Goal: Use online tool/utility: Utilize a website feature to perform a specific function

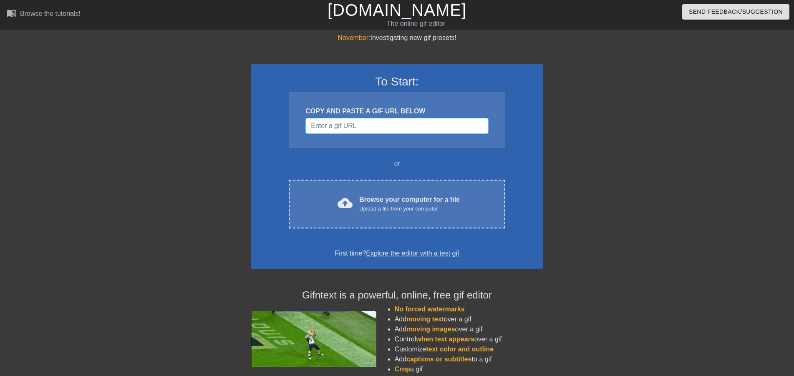
click at [354, 122] on input "Username" at bounding box center [396, 126] width 183 height 16
click at [380, 128] on input "Username" at bounding box center [396, 126] width 183 height 16
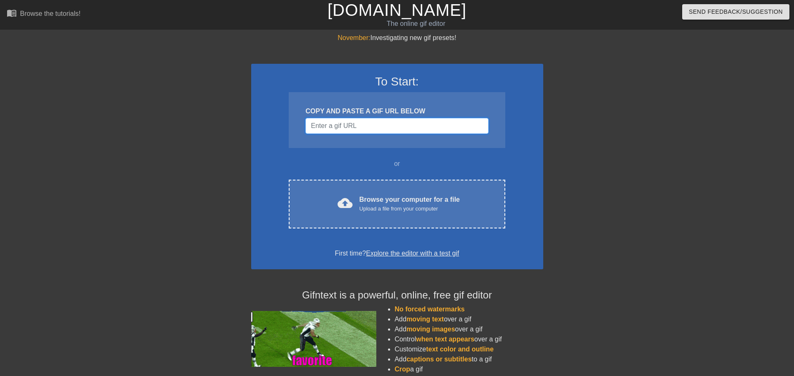
paste input "[URL][DOMAIN_NAME]"
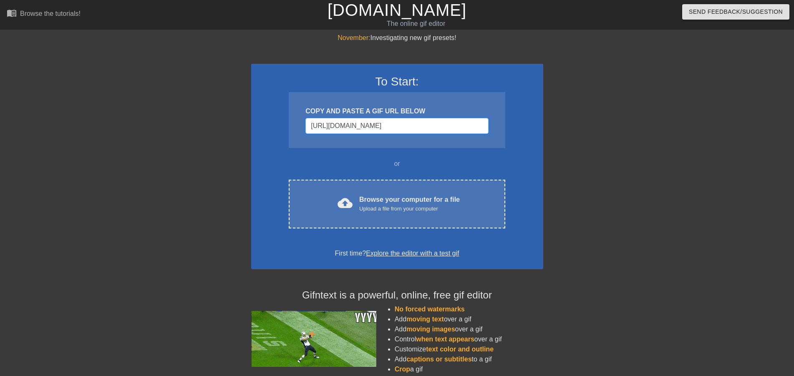
scroll to position [0, 141]
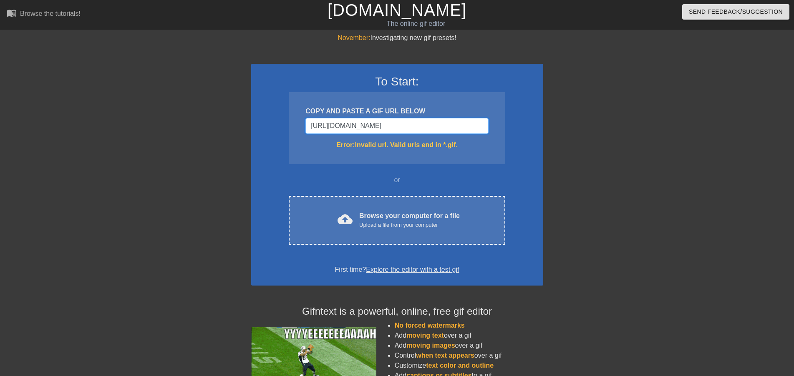
type input "[URL][DOMAIN_NAME]"
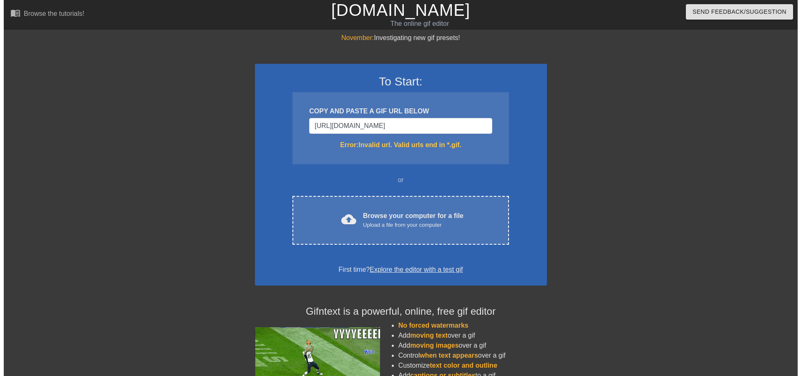
scroll to position [0, 0]
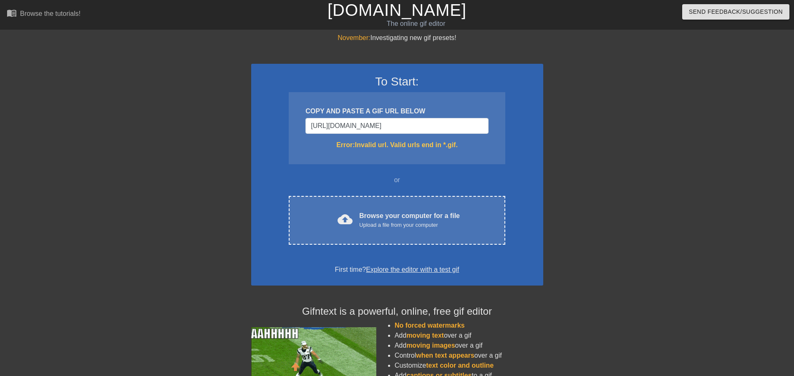
click at [456, 186] on div "To Start: COPY AND PASTE A GIF URL BELOW [URL][DOMAIN_NAME] Error: Invalid url.…" at bounding box center [397, 175] width 292 height 222
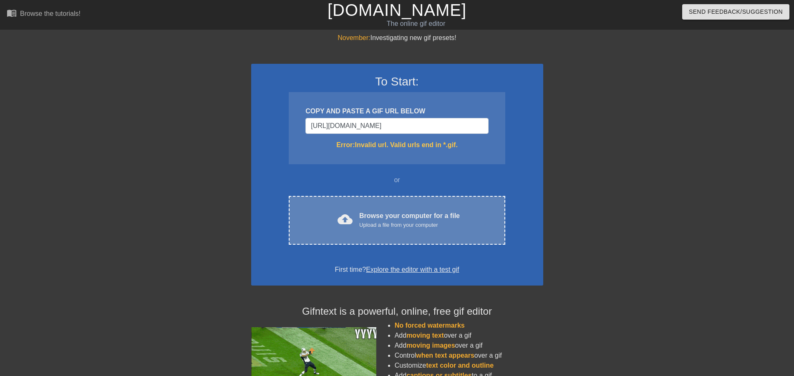
click at [386, 209] on div "cloud_upload Browse your computer for a file Upload a file from your computer C…" at bounding box center [397, 220] width 216 height 49
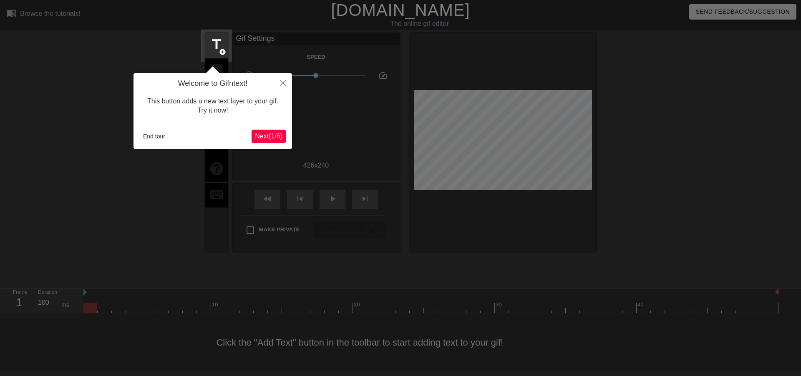
click at [266, 134] on span "Next ( 1 / 6 )" at bounding box center [269, 136] width 28 height 7
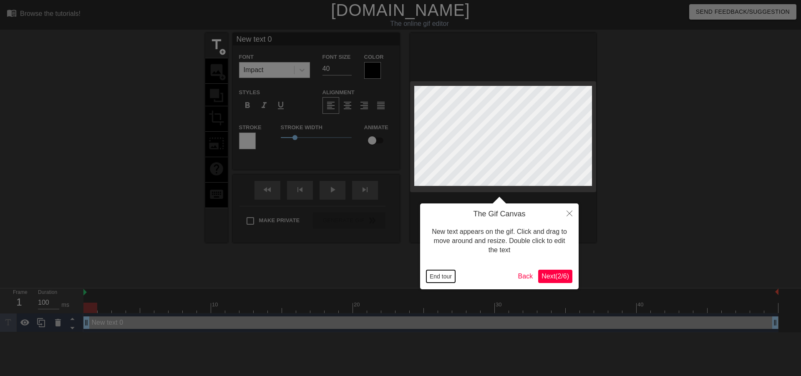
click at [448, 274] on button "End tour" at bounding box center [440, 276] width 29 height 13
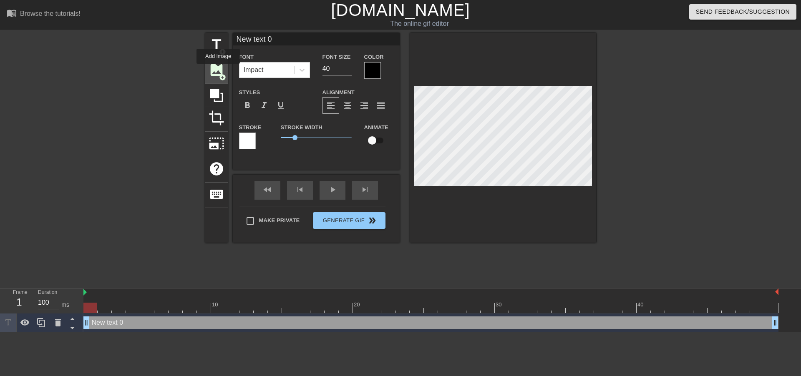
click at [218, 70] on span "image" at bounding box center [217, 70] width 16 height 16
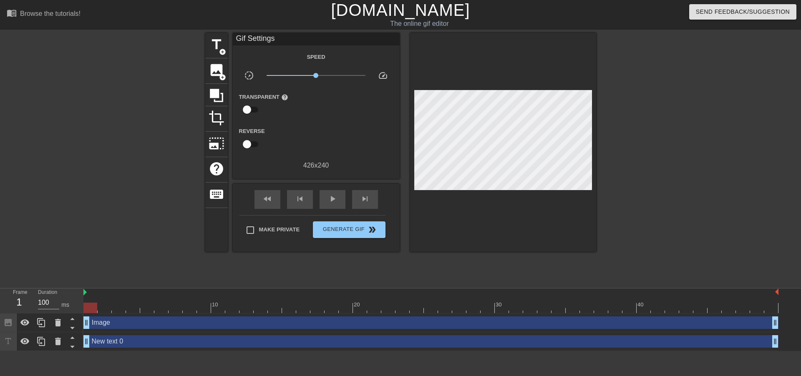
drag, startPoint x: 513, startPoint y: 187, endPoint x: 489, endPoint y: 247, distance: 64.0
click at [489, 247] on div "title add_circle image add_circle crop photo_size_select_large help keyboard Gi…" at bounding box center [400, 158] width 391 height 250
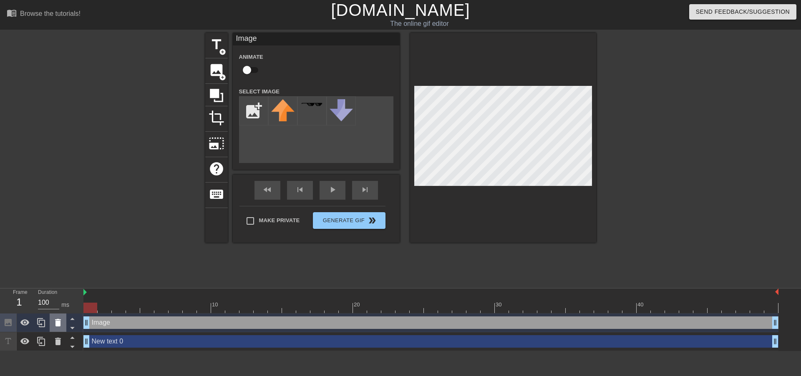
click at [56, 319] on icon at bounding box center [58, 323] width 10 height 10
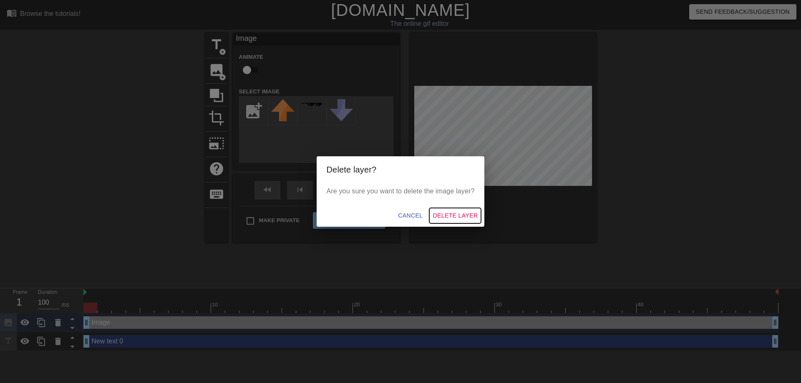
click at [451, 213] on span "Delete Layer" at bounding box center [455, 216] width 45 height 10
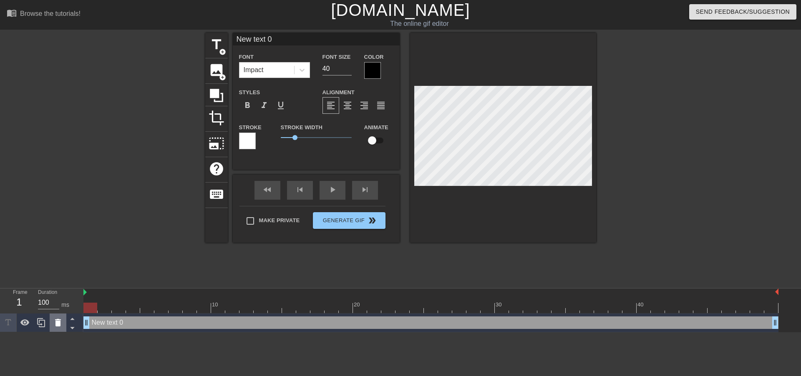
click at [65, 321] on div at bounding box center [58, 323] width 17 height 18
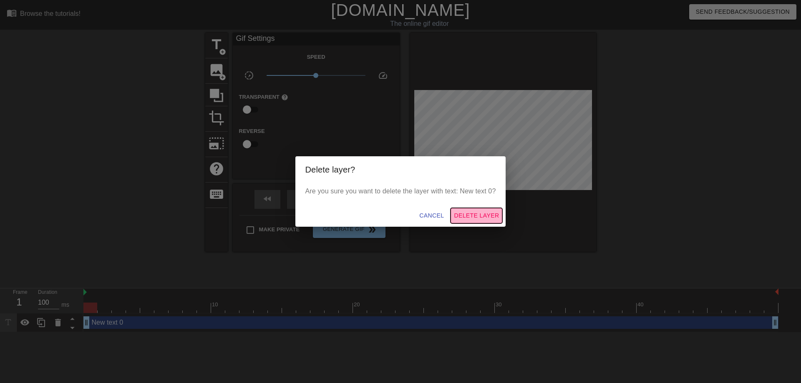
click at [481, 214] on span "Delete Layer" at bounding box center [476, 216] width 45 height 10
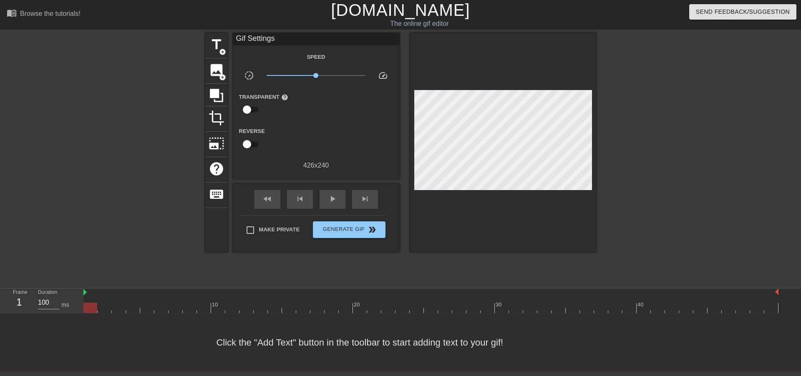
click at [521, 252] on div "title add_circle image add_circle crop photo_size_select_large help keyboard Gi…" at bounding box center [400, 158] width 391 height 250
click at [326, 197] on div "play_arrow" at bounding box center [333, 199] width 26 height 19
click at [200, 307] on div at bounding box center [430, 308] width 695 height 10
click at [172, 310] on div at bounding box center [430, 308] width 695 height 10
click at [151, 308] on div at bounding box center [430, 308] width 695 height 10
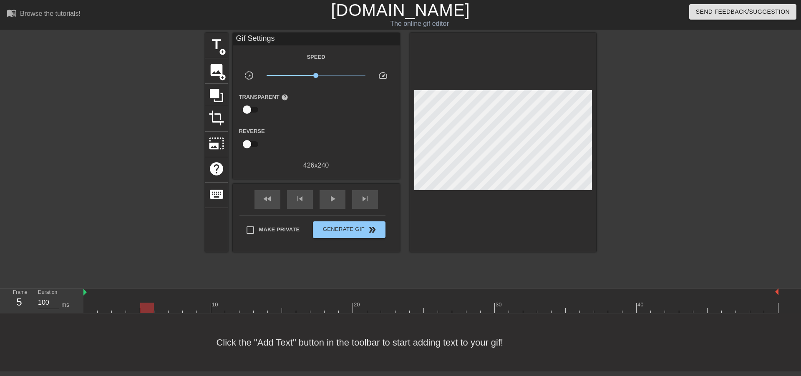
click at [135, 307] on div at bounding box center [430, 308] width 695 height 10
click at [126, 308] on div at bounding box center [133, 308] width 14 height 10
click at [120, 308] on div at bounding box center [430, 308] width 695 height 10
click at [112, 308] on div at bounding box center [119, 308] width 14 height 10
click at [106, 308] on div at bounding box center [430, 308] width 695 height 10
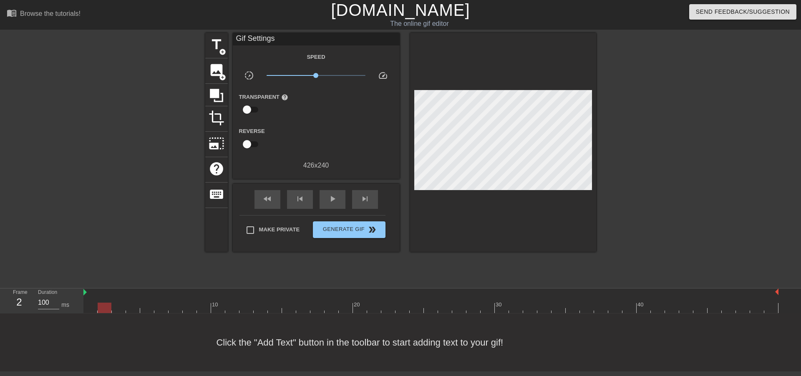
click at [118, 307] on div at bounding box center [430, 308] width 695 height 10
click at [221, 72] on span "image" at bounding box center [217, 70] width 16 height 16
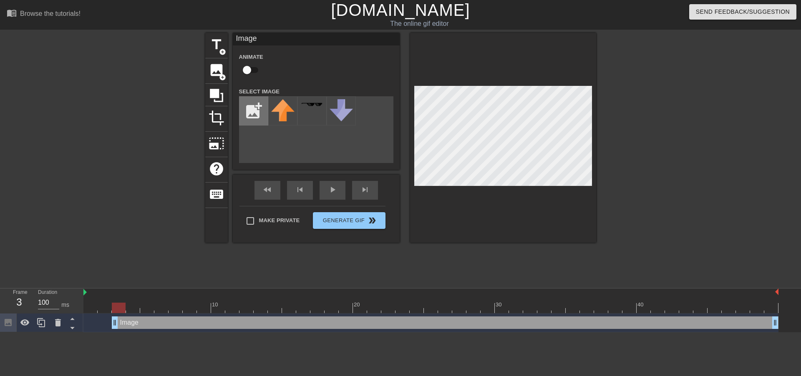
click at [249, 110] on input "file" at bounding box center [253, 111] width 28 height 28
click at [58, 325] on icon at bounding box center [58, 323] width 6 height 8
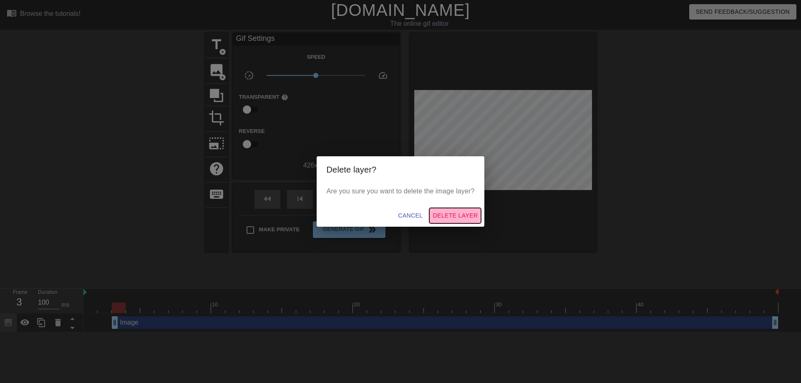
click at [461, 214] on span "Delete Layer" at bounding box center [455, 216] width 45 height 10
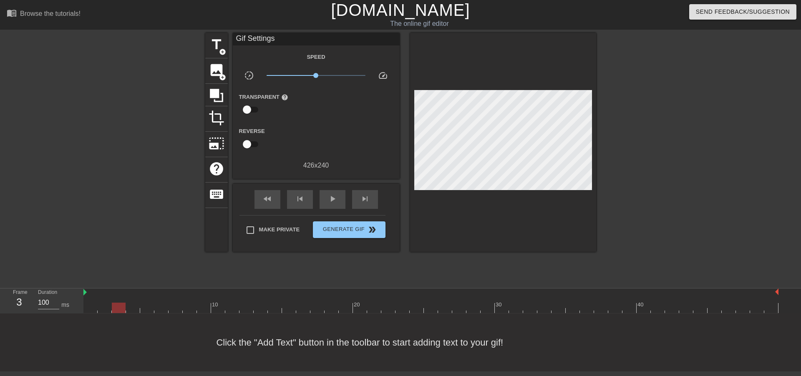
click at [136, 307] on div at bounding box center [430, 308] width 695 height 10
click at [117, 307] on div at bounding box center [430, 308] width 695 height 10
click at [133, 304] on div at bounding box center [430, 308] width 695 height 10
click at [221, 68] on span "image" at bounding box center [217, 70] width 16 height 16
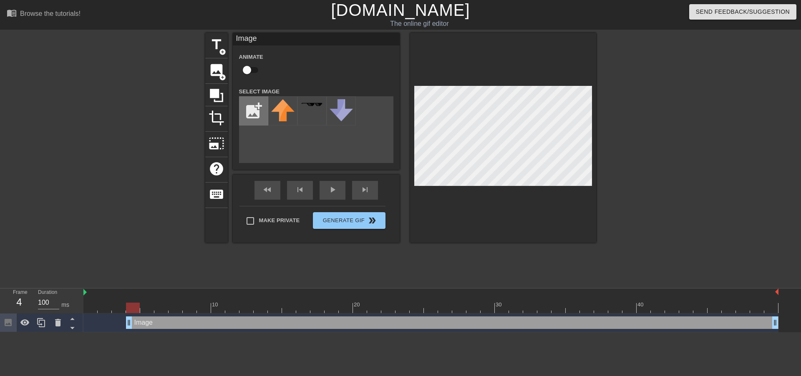
click at [258, 113] on input "file" at bounding box center [253, 111] width 28 height 28
type input "C:\fakepath\[PERSON_NAME].png"
click at [53, 322] on icon at bounding box center [58, 323] width 10 height 10
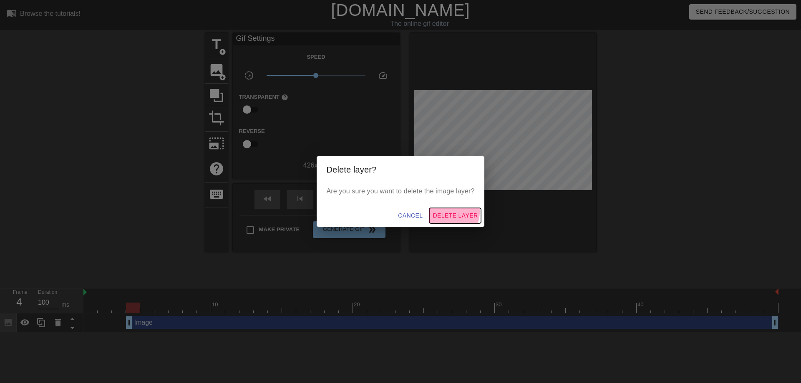
click at [449, 212] on span "Delete Layer" at bounding box center [455, 216] width 45 height 10
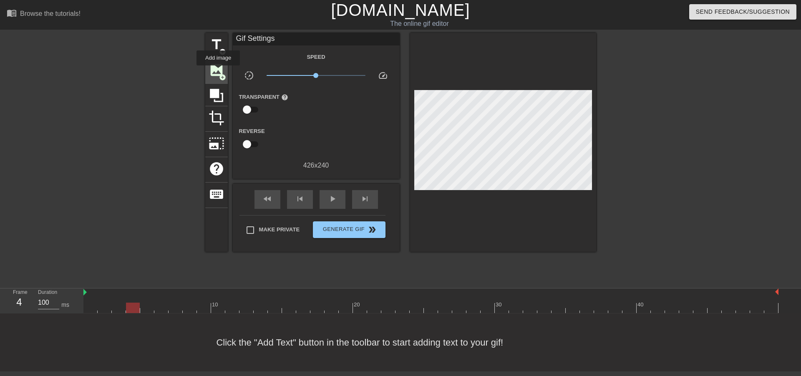
click at [218, 71] on span "image" at bounding box center [217, 70] width 16 height 16
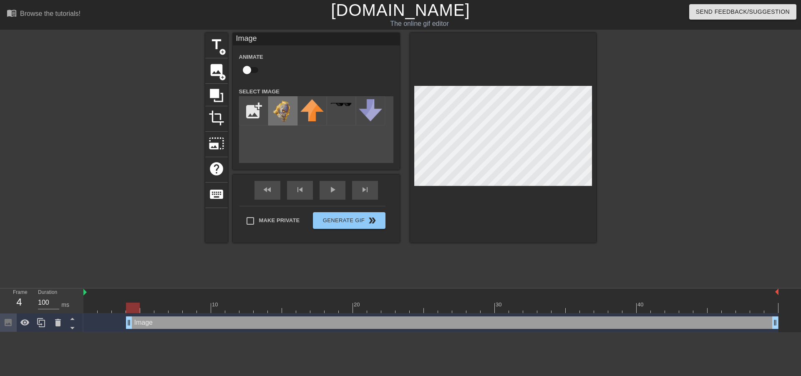
click at [280, 106] on img at bounding box center [282, 111] width 23 height 25
click at [658, 171] on div at bounding box center [668, 158] width 125 height 250
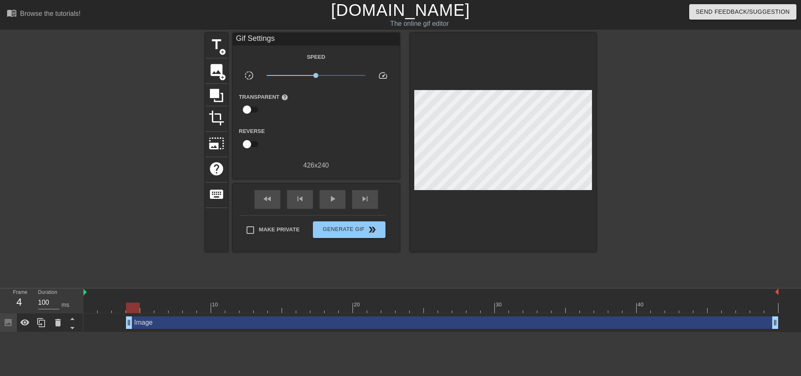
click at [255, 114] on input "checkbox" at bounding box center [247, 110] width 48 height 16
checkbox input "true"
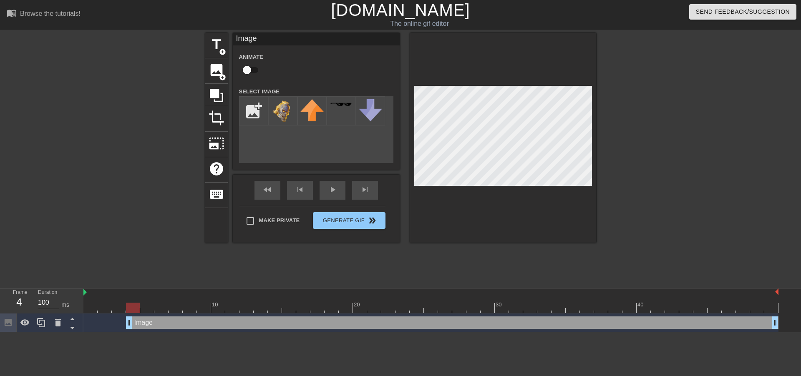
click at [479, 262] on div "title add_circle image add_circle crop photo_size_select_large help keyboard Im…" at bounding box center [400, 158] width 391 height 250
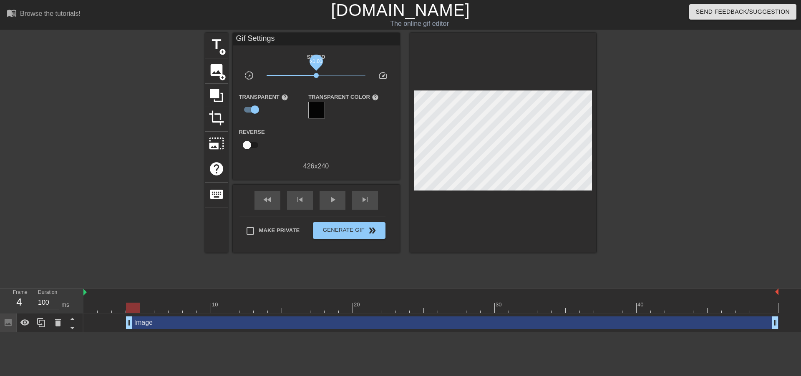
click at [316, 73] on span "x1.01" at bounding box center [316, 75] width 5 height 5
click at [328, 204] on span "play_arrow" at bounding box center [332, 200] width 10 height 10
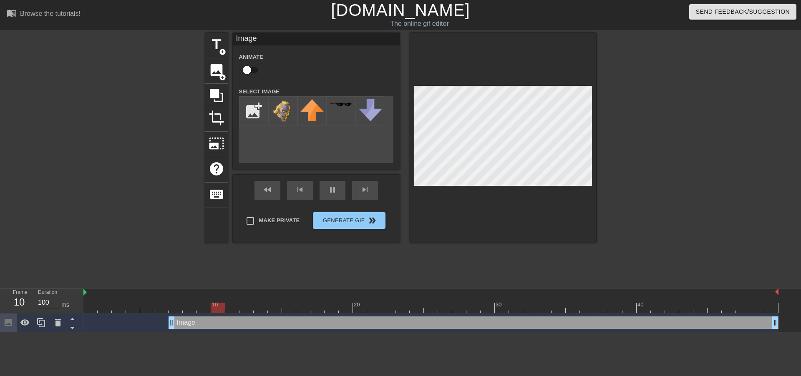
drag, startPoint x: 128, startPoint y: 325, endPoint x: 169, endPoint y: 326, distance: 41.3
drag, startPoint x: 170, startPoint y: 326, endPoint x: 154, endPoint y: 325, distance: 15.5
click at [498, 274] on div "title add_circle image add_circle crop photo_size_select_large help keyboard Im…" at bounding box center [400, 158] width 391 height 250
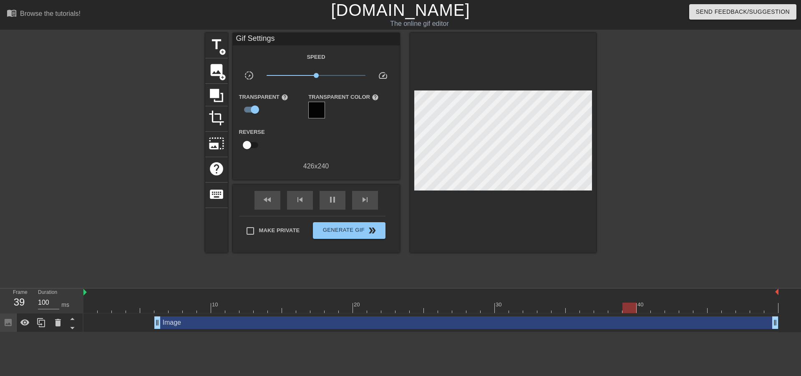
drag, startPoint x: 493, startPoint y: 191, endPoint x: 642, endPoint y: 197, distance: 149.1
click at [642, 197] on div at bounding box center [668, 158] width 125 height 250
click at [367, 227] on span "double_arrow" at bounding box center [372, 231] width 10 height 10
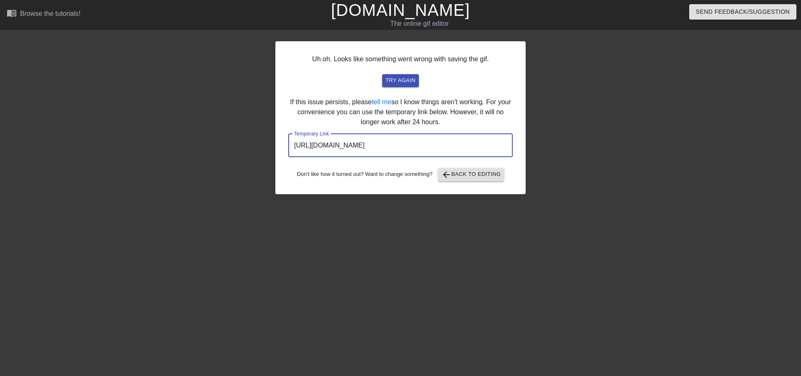
click at [413, 146] on input "[URL][DOMAIN_NAME]" at bounding box center [400, 145] width 224 height 23
